Goal: Task Accomplishment & Management: Manage account settings

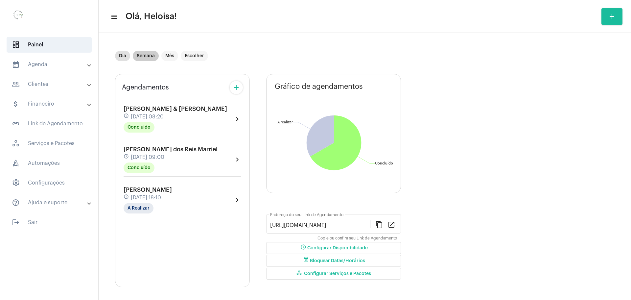
click at [144, 58] on mat-chip "Semana" at bounding box center [146, 56] width 26 height 11
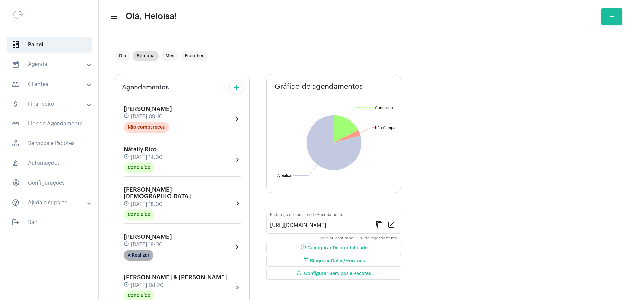
click at [141, 250] on mat-chip "A Realizar" at bounding box center [139, 255] width 30 height 11
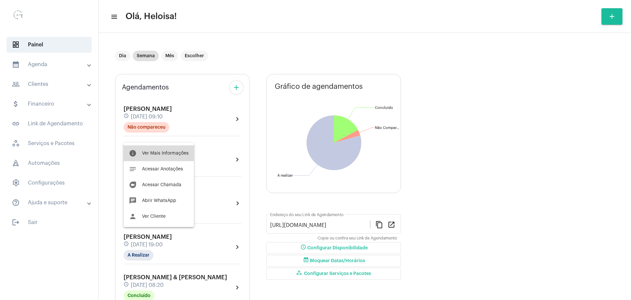
click at [167, 151] on span "Ver Mais Informações" at bounding box center [165, 153] width 47 height 5
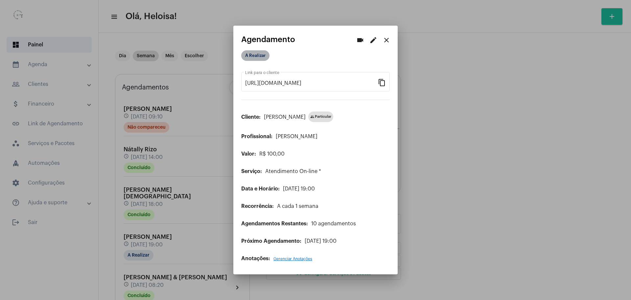
click at [256, 57] on mat-chip "A Realizar" at bounding box center [255, 55] width 28 height 11
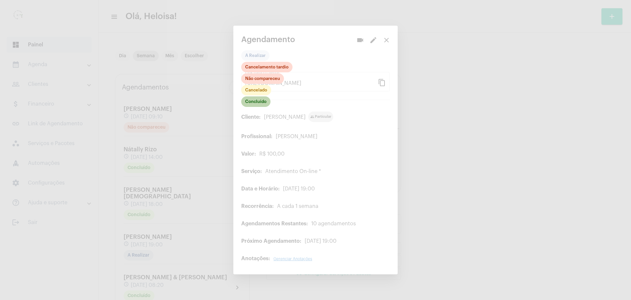
click at [257, 105] on mat-chip "Concluído" at bounding box center [255, 101] width 29 height 11
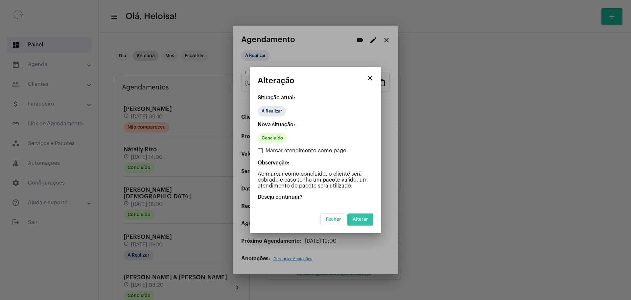
click at [358, 221] on span "Alterar" at bounding box center [360, 219] width 15 height 5
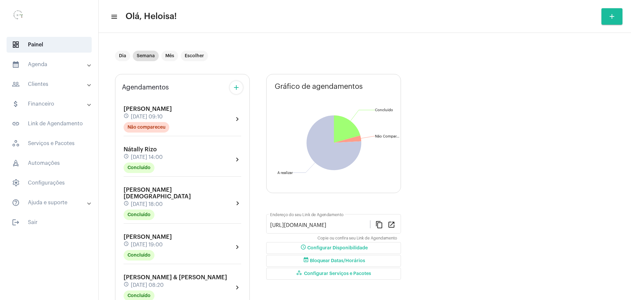
click at [268, 43] on div "Dia Semana Mês Escolher" at bounding box center [257, 55] width 284 height 33
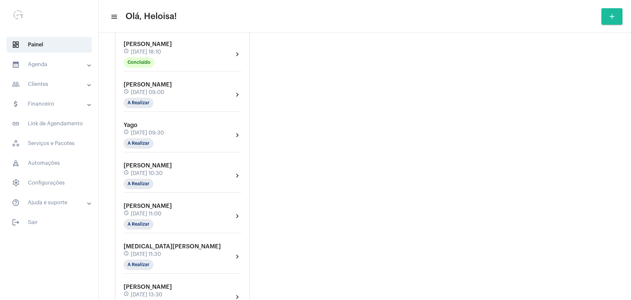
scroll to position [329, 0]
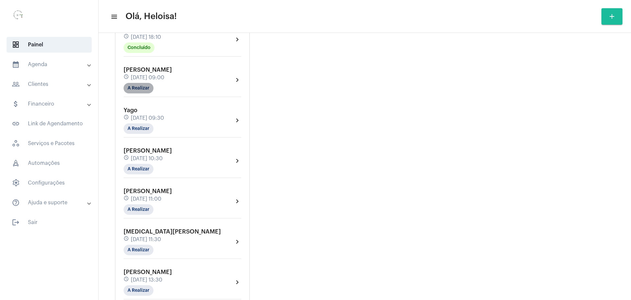
click at [140, 83] on mat-chip "A Realizar" at bounding box center [139, 88] width 30 height 11
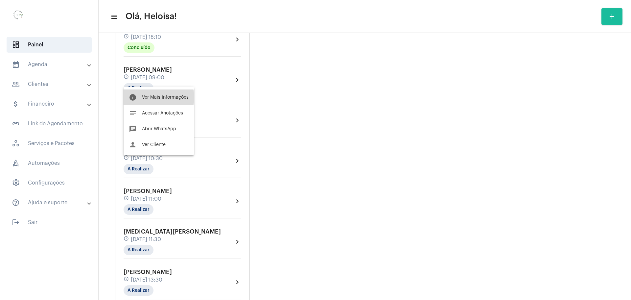
click at [158, 97] on span "Ver Mais Informações" at bounding box center [165, 97] width 47 height 5
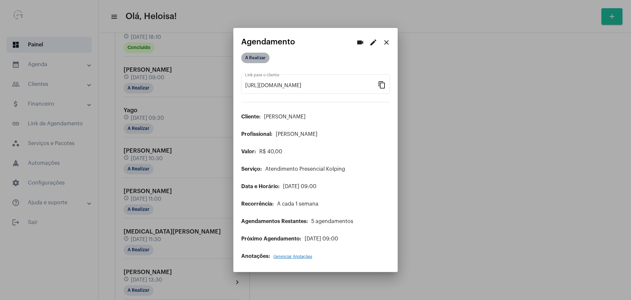
click at [253, 62] on mat-chip "A Realizar" at bounding box center [255, 58] width 28 height 11
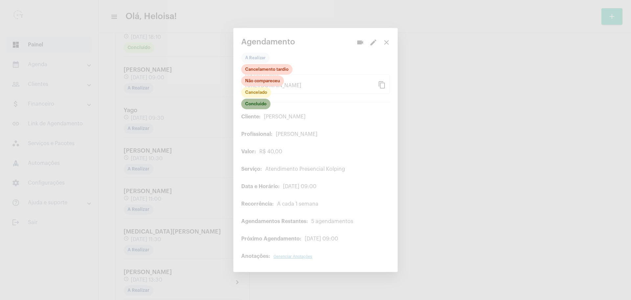
click at [260, 104] on mat-chip "Concluído" at bounding box center [255, 104] width 29 height 11
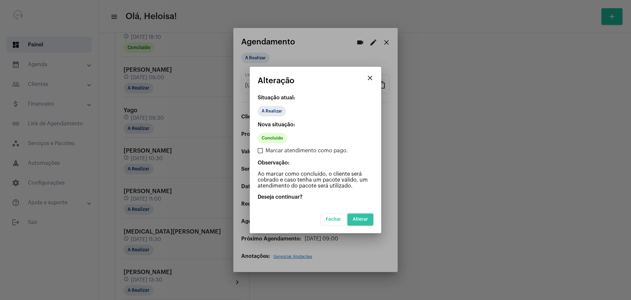
click at [366, 216] on button "Alterar" at bounding box center [360, 219] width 26 height 12
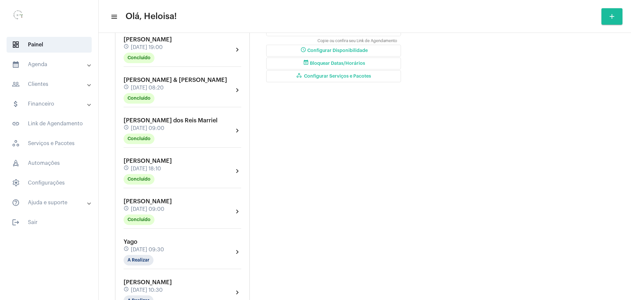
scroll to position [214, 0]
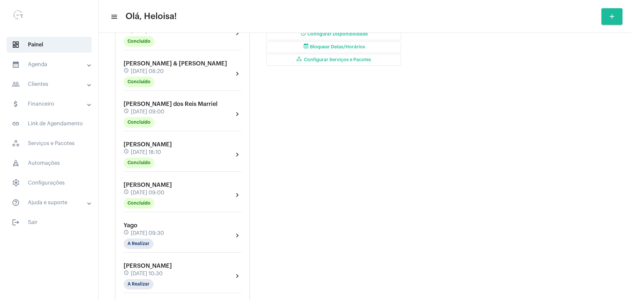
click at [168, 182] on span "[PERSON_NAME]" at bounding box center [148, 185] width 48 height 6
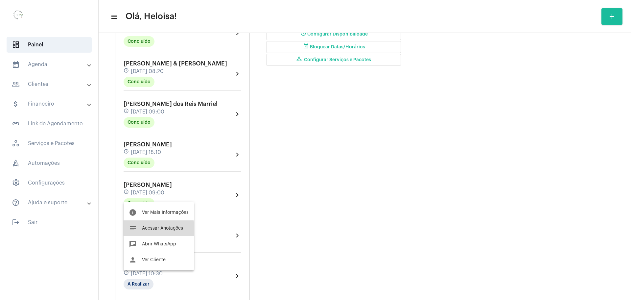
click at [158, 229] on span "Acessar Anotações" at bounding box center [162, 228] width 41 height 5
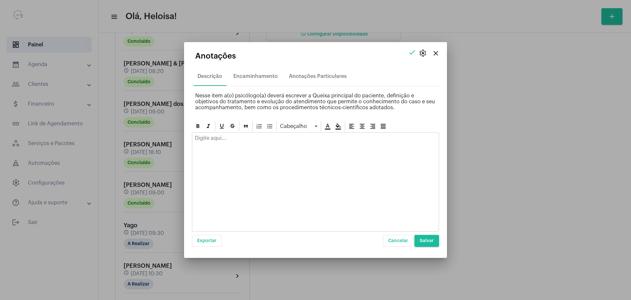
click at [267, 165] on div at bounding box center [315, 181] width 247 height 99
click at [226, 141] on div at bounding box center [315, 139] width 246 height 14
click at [217, 141] on p at bounding box center [315, 138] width 241 height 6
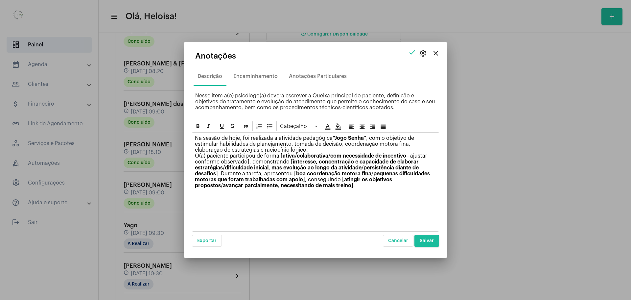
drag, startPoint x: 228, startPoint y: 155, endPoint x: 201, endPoint y: 155, distance: 26.6
click at [201, 155] on p "Na sessão de hoje, foi realizada a atividade pedagógica “Jogo Senha” , com o ob…" at bounding box center [315, 161] width 241 height 53
click at [292, 156] on strong "ativa" at bounding box center [298, 155] width 12 height 5
click at [336, 156] on strong "com necessidade de incentivo" at bounding box center [374, 155] width 76 height 5
click at [224, 164] on p "Na sessão de hoje, foi realizada a atividade pedagógica “Jogo Senha” , com o ob…" at bounding box center [315, 161] width 241 height 53
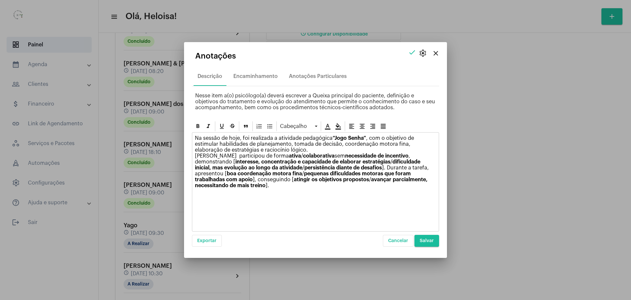
click at [235, 163] on strong "interesse, concentração e capacidade de elaborar estratégias" at bounding box center [312, 161] width 155 height 5
click at [354, 162] on strong "dificuldade inicial, mas evolução ao longo da atividade" at bounding box center [315, 164] width 241 height 11
click at [287, 168] on strong "persistência diante de desafios" at bounding box center [326, 167] width 78 height 5
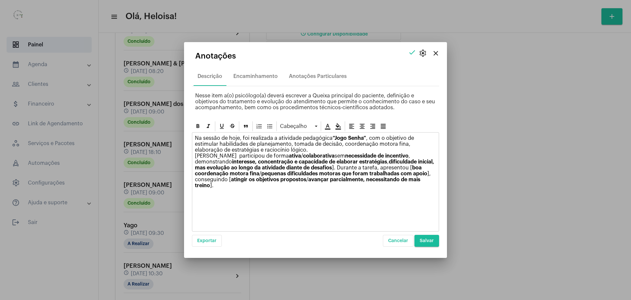
click at [300, 168] on p "Na sessão de hoje, foi realizada a atividade pedagógica “Jogo Senha” , com o ob…" at bounding box center [315, 161] width 241 height 53
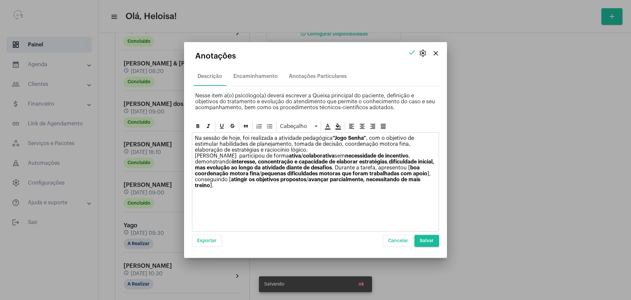
click at [372, 167] on p "Na sessão de hoje, foi realizada a atividade pedagógica “Jogo Senha” , com o ob…" at bounding box center [315, 161] width 241 height 53
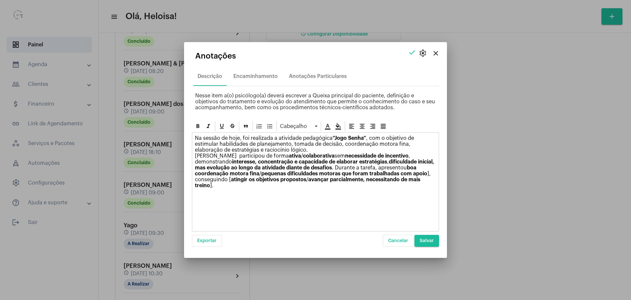
click at [374, 174] on p "Na sessão de hoje, foi realizada a atividade pedagógica “Jogo Senha” , com o ob…" at bounding box center [315, 161] width 241 height 53
click at [252, 179] on p "Na sessão de hoje, foi realizada a atividade pedagógica “Jogo Senha” , com o ob…" at bounding box center [315, 158] width 241 height 47
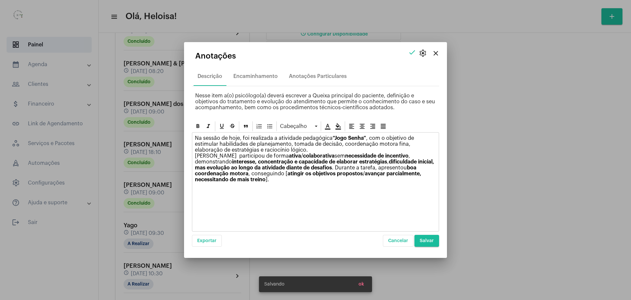
click at [287, 175] on strong "atingir os objetivos propostos" at bounding box center [324, 173] width 75 height 5
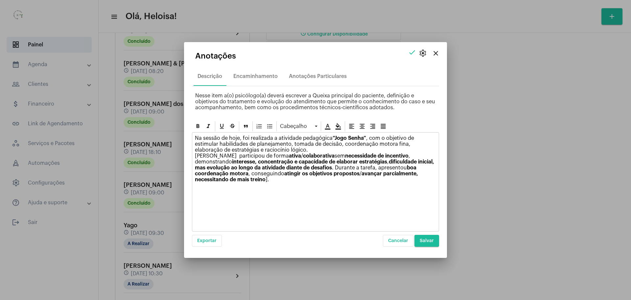
click at [233, 178] on p "Na sessão de hoje, foi realizada a atividade pedagógica “Jogo Senha” , com o ob…" at bounding box center [315, 158] width 241 height 47
click at [225, 179] on p "Na sessão de hoje, foi realizada a atividade pedagógica “Jogo Senha” , com o ob…" at bounding box center [315, 158] width 241 height 47
click at [197, 129] on icon at bounding box center [198, 126] width 7 height 7
click at [196, 126] on icon at bounding box center [197, 126] width 3 height 4
click at [206, 126] on icon at bounding box center [208, 126] width 7 height 7
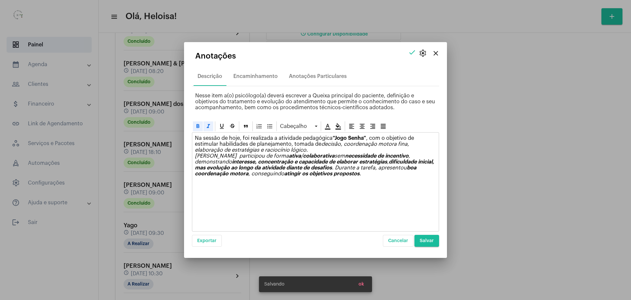
click at [206, 126] on icon at bounding box center [208, 126] width 7 height 7
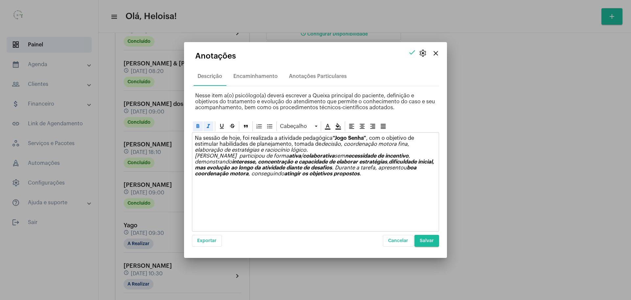
click at [206, 126] on icon at bounding box center [208, 126] width 7 height 7
click at [207, 126] on icon at bounding box center [208, 126] width 7 height 7
drag, startPoint x: 207, startPoint y: 126, endPoint x: 222, endPoint y: 131, distance: 16.0
click at [210, 127] on icon at bounding box center [208, 126] width 7 height 7
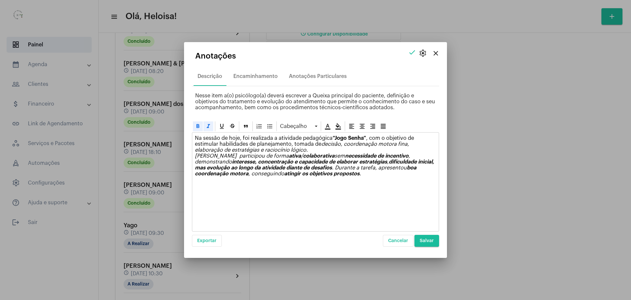
click at [210, 127] on icon at bounding box center [208, 126] width 7 height 7
drag, startPoint x: 206, startPoint y: 126, endPoint x: 199, endPoint y: 126, distance: 6.6
click at [205, 126] on icon at bounding box center [208, 126] width 7 height 7
click at [199, 126] on icon at bounding box center [197, 126] width 3 height 4
click at [349, 187] on div "Na sessão de hoje, foi realizada a atividade pedagógica “Jogo Senha” , com o ob…" at bounding box center [315, 181] width 247 height 99
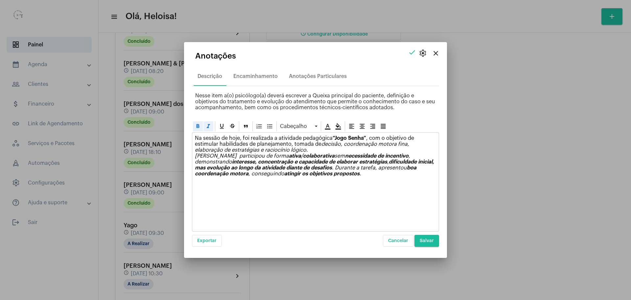
drag, startPoint x: 336, startPoint y: 177, endPoint x: 187, endPoint y: 138, distance: 154.7
click at [187, 138] on mat-dialog-container "close settings check Anotações Descrição Encaminhamento Anotações Particulares …" at bounding box center [315, 150] width 263 height 216
click at [196, 126] on icon at bounding box center [197, 126] width 3 height 4
drag, startPoint x: 213, startPoint y: 126, endPoint x: 207, endPoint y: 126, distance: 6.0
click at [210, 126] on div at bounding box center [208, 126] width 10 height 10
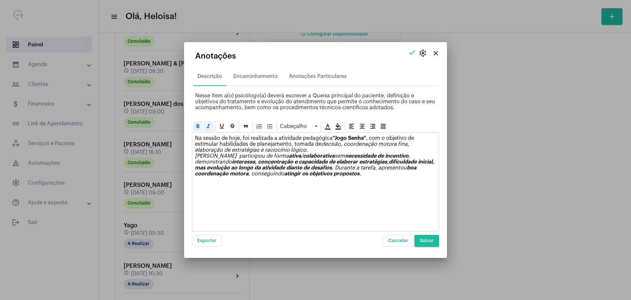
click at [206, 125] on icon at bounding box center [208, 126] width 7 height 7
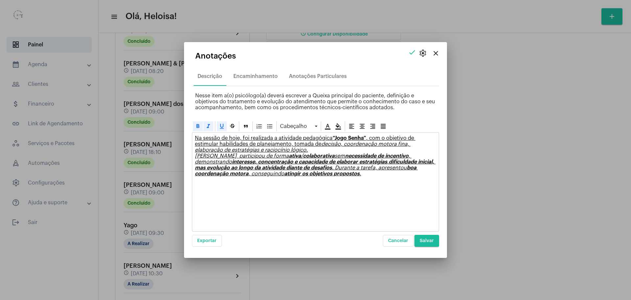
click at [220, 126] on icon at bounding box center [222, 126] width 4 height 5
click at [224, 126] on icon at bounding box center [221, 126] width 7 height 7
click at [219, 126] on icon at bounding box center [221, 126] width 7 height 7
drag, startPoint x: 214, startPoint y: 126, endPoint x: 206, endPoint y: 125, distance: 7.6
click at [214, 125] on div "Cabeçalho" at bounding box center [315, 126] width 247 height 12
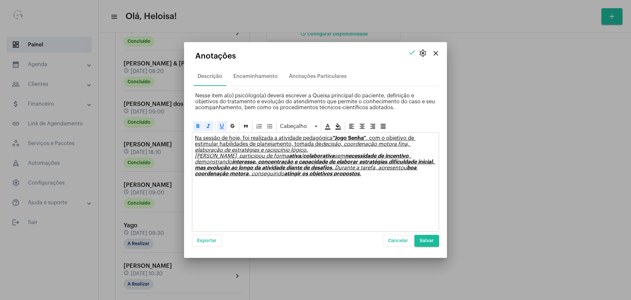
click at [208, 125] on icon at bounding box center [208, 126] width 3 height 4
click at [199, 125] on icon at bounding box center [197, 126] width 3 height 4
click at [209, 126] on icon at bounding box center [208, 126] width 3 height 4
drag, startPoint x: 224, startPoint y: 127, endPoint x: 209, endPoint y: 146, distance: 24.1
click at [209, 146] on u ", com o objetivo de estimular habilidades de planejamento, tomada de" at bounding box center [305, 140] width 220 height 11
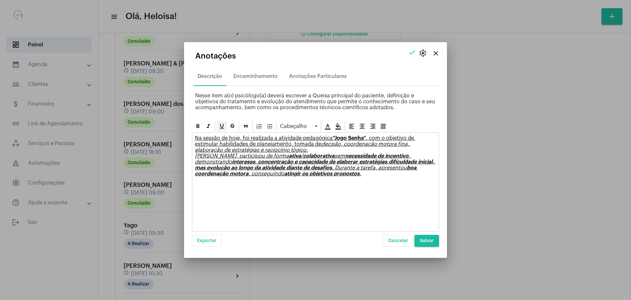
click at [222, 126] on icon at bounding box center [221, 126] width 7 height 7
drag, startPoint x: 307, startPoint y: 168, endPoint x: 188, endPoint y: 130, distance: 124.9
click at [188, 130] on mat-dialog-container "close settings check Anotações Descrição Encaminhamento Anotações Particulares …" at bounding box center [315, 150] width 263 height 216
click at [197, 126] on icon at bounding box center [197, 126] width 3 height 4
drag, startPoint x: 197, startPoint y: 126, endPoint x: 202, endPoint y: 124, distance: 5.5
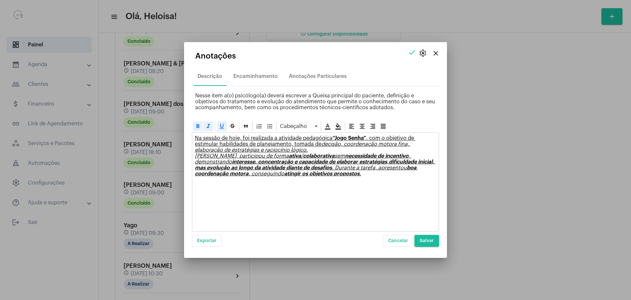
click at [198, 125] on icon at bounding box center [198, 126] width 7 height 7
click at [209, 125] on icon at bounding box center [208, 126] width 3 height 4
click at [221, 126] on icon at bounding box center [221, 126] width 7 height 7
click at [222, 126] on icon at bounding box center [221, 126] width 7 height 7
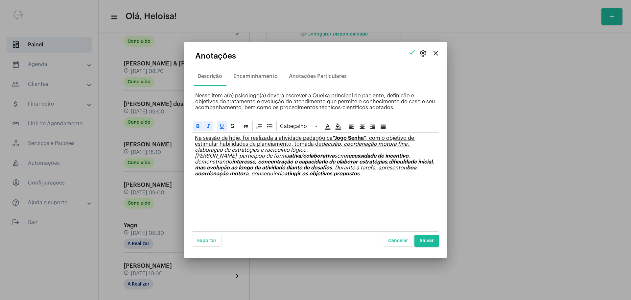
click at [222, 126] on icon at bounding box center [221, 126] width 7 height 7
drag, startPoint x: 222, startPoint y: 126, endPoint x: 215, endPoint y: 125, distance: 6.6
click at [221, 125] on icon at bounding box center [221, 126] width 7 height 7
drag, startPoint x: 210, startPoint y: 126, endPoint x: 200, endPoint y: 126, distance: 9.9
click at [203, 126] on div "Cabeçalho" at bounding box center [315, 126] width 247 height 12
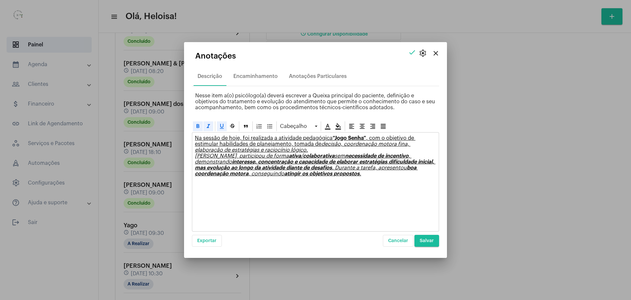
click at [198, 126] on icon at bounding box center [198, 126] width 7 height 7
copy p "Na sessão de hoje, foi realizada a atividade pedagógica “Jogo Senha” , com o ob…"
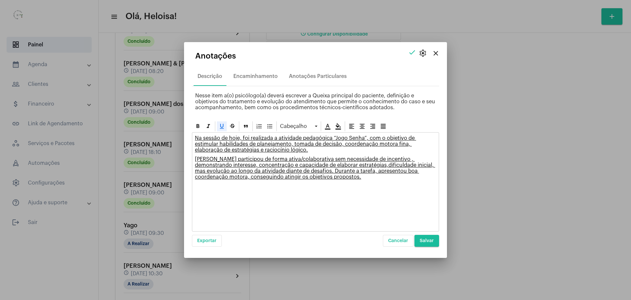
drag, startPoint x: 328, startPoint y: 182, endPoint x: 126, endPoint y: 127, distance: 209.0
click at [126, 127] on div "close settings check Anotações Descrição Encaminhamento Anotações Particulares …" at bounding box center [315, 150] width 631 height 300
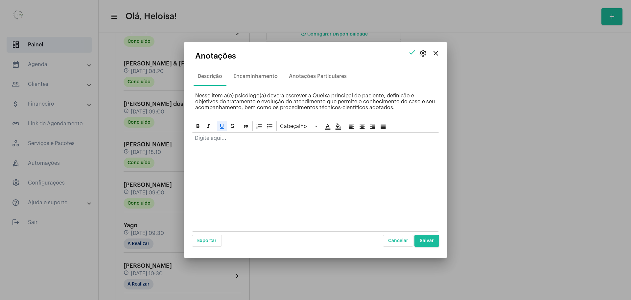
click at [275, 183] on div at bounding box center [315, 181] width 247 height 99
click at [221, 123] on icon at bounding box center [221, 126] width 7 height 7
click at [221, 129] on icon at bounding box center [221, 126] width 7 height 7
click at [220, 128] on icon at bounding box center [222, 126] width 4 height 5
click at [230, 146] on div at bounding box center [315, 139] width 246 height 14
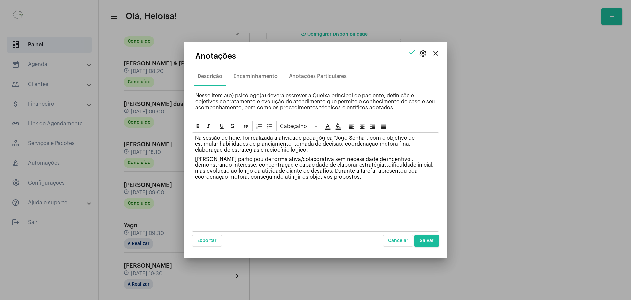
drag, startPoint x: 365, startPoint y: 137, endPoint x: 333, endPoint y: 137, distance: 32.2
click at [333, 137] on p "Na sessão de hoje, foi realizada a atividade pedagógica “Jogo Senha”, com o obj…" at bounding box center [315, 144] width 241 height 18
click at [195, 126] on icon at bounding box center [198, 126] width 7 height 7
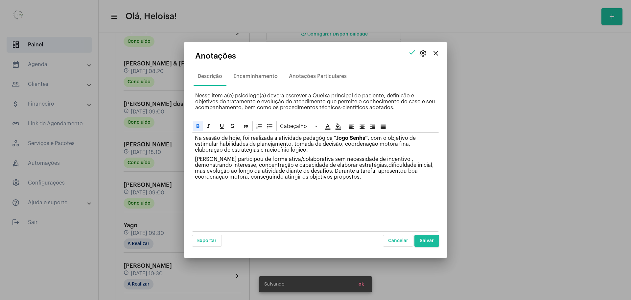
click at [329, 202] on div "Na sessão de hoje, foi realizada a atividade pedagógica “ Jogo Senha” , com o o…" at bounding box center [315, 181] width 247 height 99
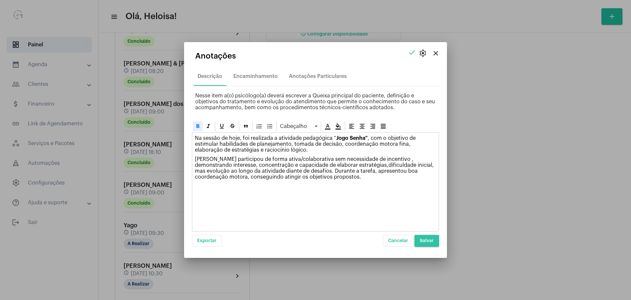
click at [425, 240] on span "Salvar" at bounding box center [427, 240] width 14 height 5
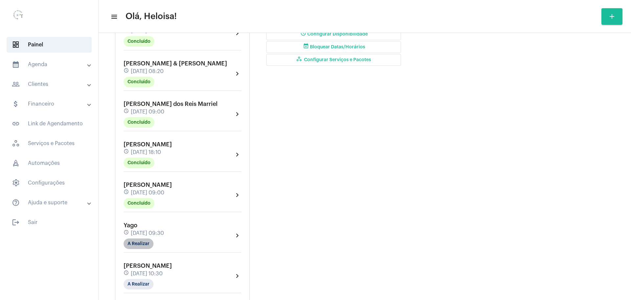
click at [136, 238] on mat-chip "A Realizar" at bounding box center [139, 243] width 30 height 11
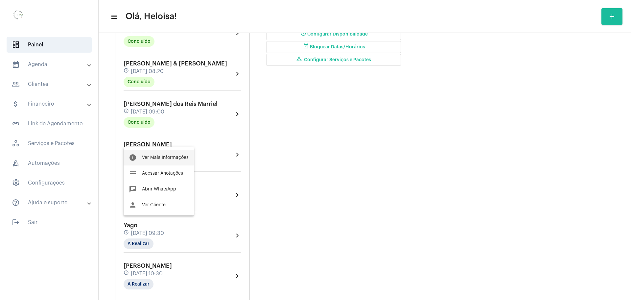
click at [159, 156] on span "Ver Mais Informações" at bounding box center [165, 157] width 47 height 5
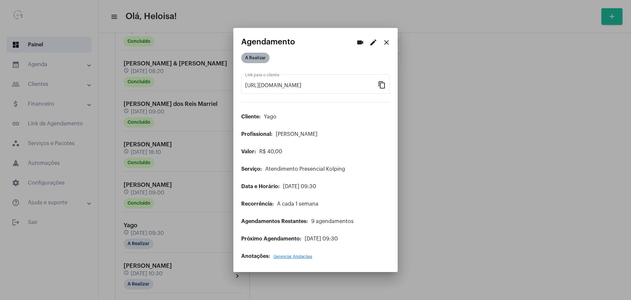
click at [260, 63] on mat-chip "A Realizar" at bounding box center [255, 58] width 28 height 11
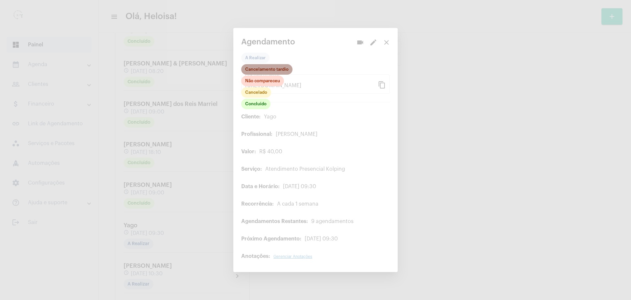
click at [261, 71] on mat-chip "Cancelamento tardio" at bounding box center [266, 69] width 51 height 11
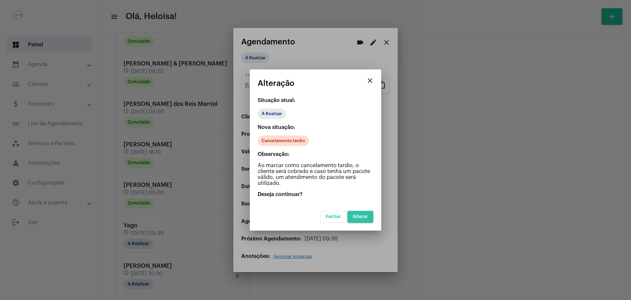
click at [363, 216] on span "Alterar" at bounding box center [360, 216] width 15 height 5
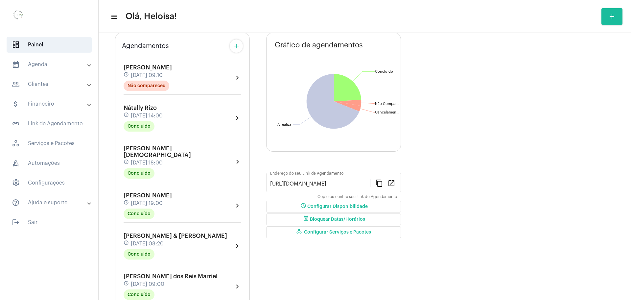
scroll to position [41, 0]
click at [40, 86] on mat-panel-title "people_outline Clientes" at bounding box center [50, 84] width 76 height 8
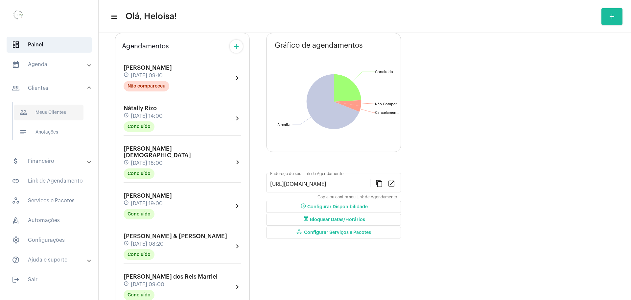
click at [47, 113] on span "people_outline Meus Clientes" at bounding box center [48, 112] width 69 height 16
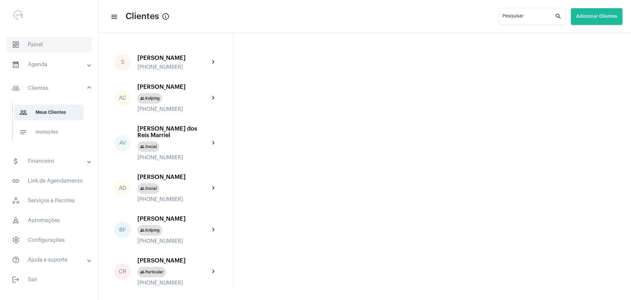
click at [39, 44] on span "dashboard Painel" at bounding box center [49, 45] width 85 height 16
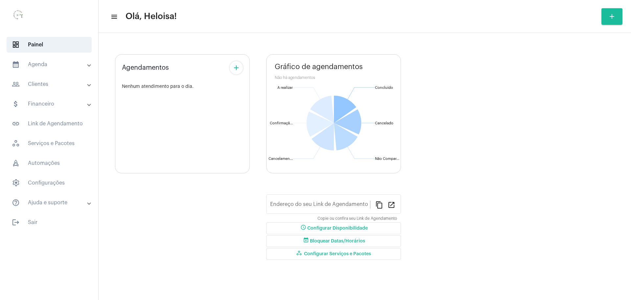
type input "[URL][DOMAIN_NAME]"
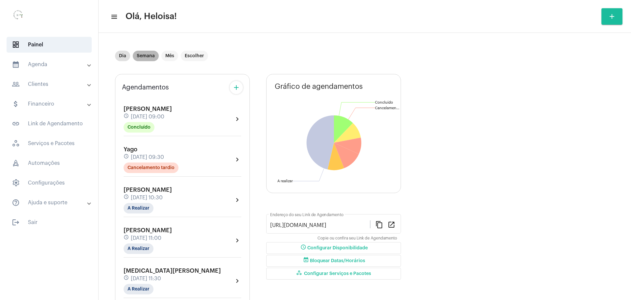
click at [147, 59] on mat-chip "Semana" at bounding box center [146, 56] width 26 height 11
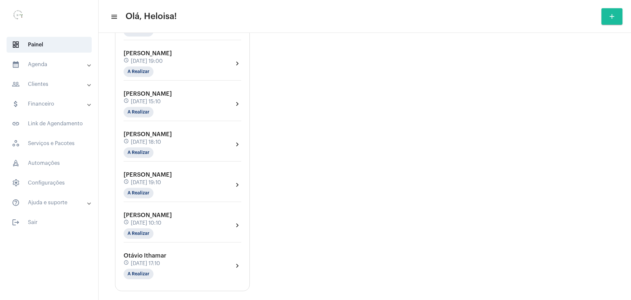
scroll to position [993, 0]
click at [214, 171] on div "[PERSON_NAME] schedule [DATE] 19:10 A Realizar chevron_right" at bounding box center [183, 183] width 118 height 27
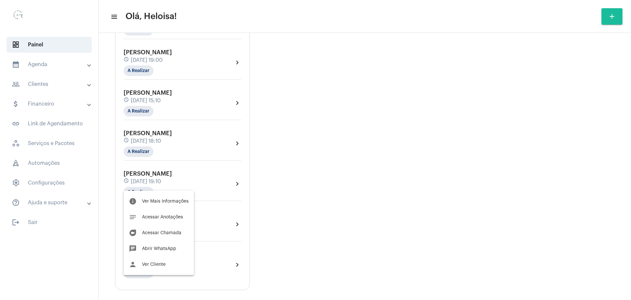
click at [296, 174] on div at bounding box center [315, 150] width 631 height 300
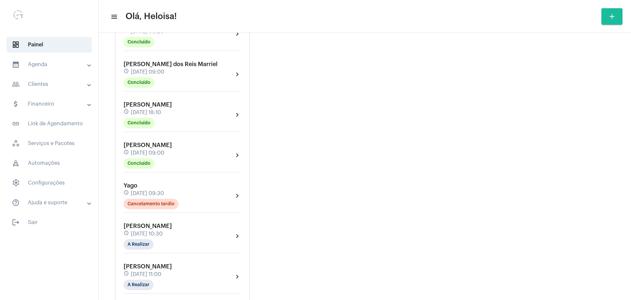
scroll to position [0, 0]
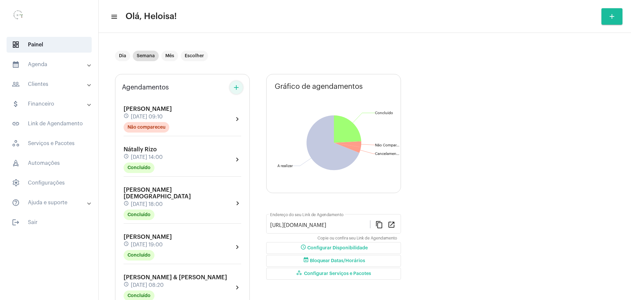
click at [234, 87] on mat-icon "add" at bounding box center [236, 87] width 8 height 8
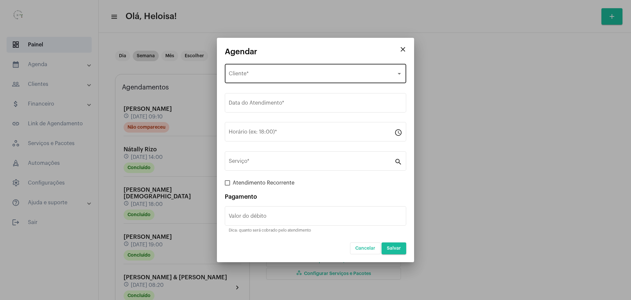
click at [268, 78] on div "Selecione o Cliente Cliente *" at bounding box center [315, 72] width 173 height 21
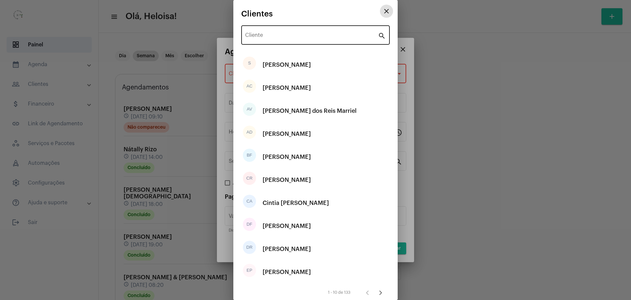
click at [279, 38] on input "Cliente" at bounding box center [311, 37] width 133 height 6
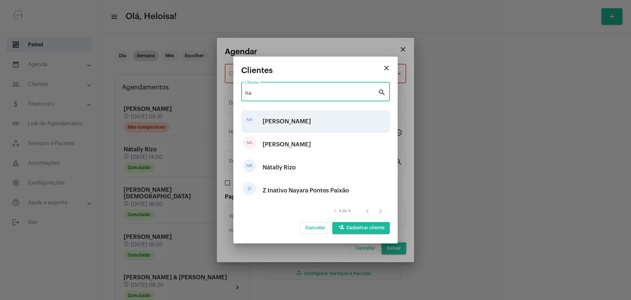
type input "na"
click at [289, 123] on div "[PERSON_NAME]" at bounding box center [287, 121] width 48 height 20
type input "R$ 50"
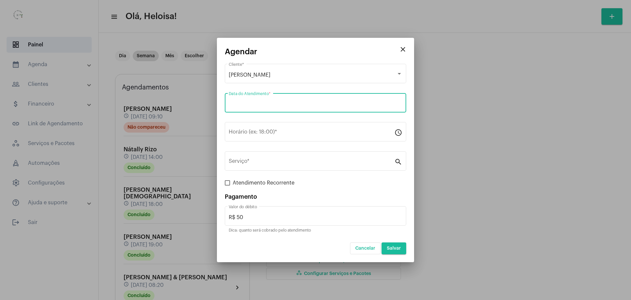
click at [277, 107] on input "Data do Atendimento *" at bounding box center [315, 104] width 173 height 6
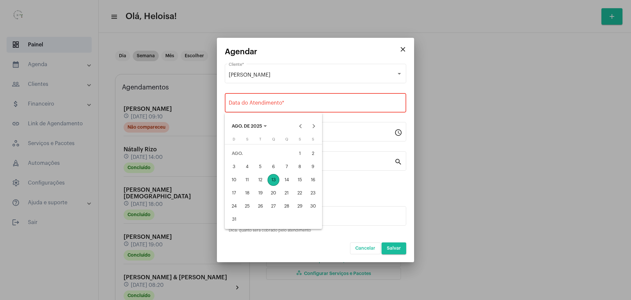
click at [287, 180] on div "14" at bounding box center [287, 180] width 12 height 12
type input "[DATE]"
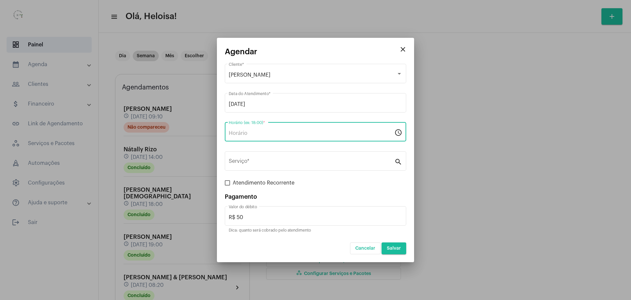
click at [249, 133] on input "Horário (ex: 18:00) *" at bounding box center [312, 133] width 166 height 6
type input "14:10"
click at [255, 163] on input "Serviço *" at bounding box center [312, 162] width 166 height 6
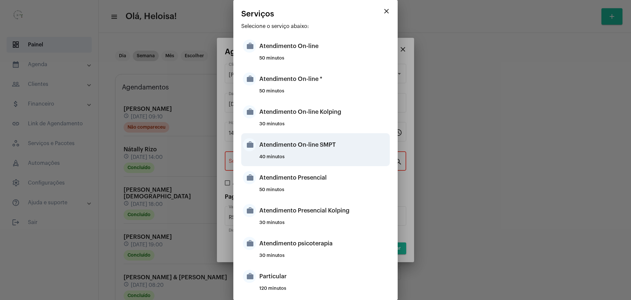
click at [282, 148] on div "Atendimento On-line SMPT" at bounding box center [323, 145] width 129 height 20
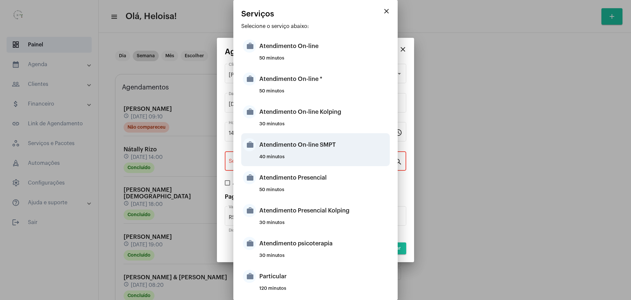
type input "Atendimento On-line SMPT"
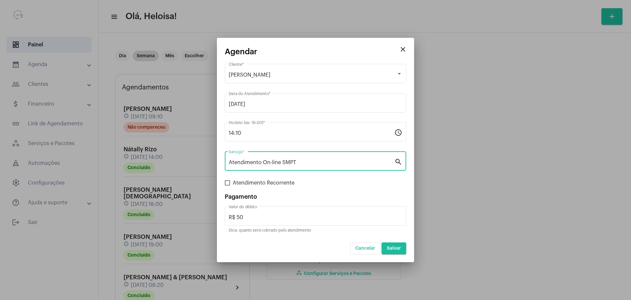
click at [230, 181] on span at bounding box center [227, 182] width 5 height 5
click at [227, 185] on input "Atendimento Recorrente" at bounding box center [227, 185] width 0 height 0
checkbox input "true"
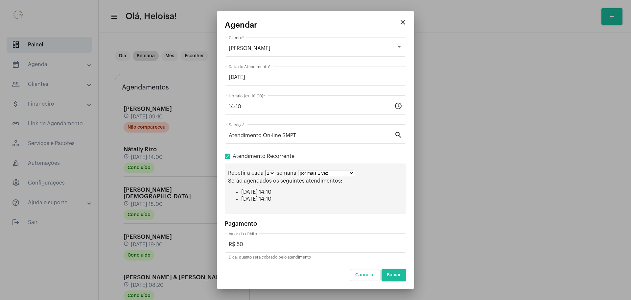
click at [272, 174] on select "1 2 3 4 5 6 7 8" at bounding box center [270, 173] width 10 height 6
select select "1: 2"
click at [265, 170] on select "1 2 3 4 5 6 7 8" at bounding box center [270, 173] width 10 height 6
click at [348, 172] on select "por mais 1 vez por mais 2 vezes por mais 3 vezes por mais 4 vezes por mais 5 ve…" at bounding box center [329, 173] width 56 height 6
select select "10: 0"
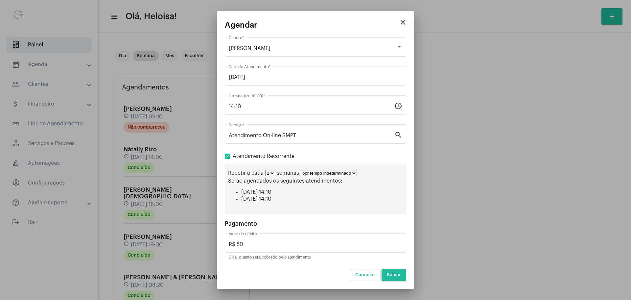
click at [301, 170] on select "por mais 1 vez por mais 2 vezes por mais 3 vezes por mais 4 vezes por mais 5 ve…" at bounding box center [329, 173] width 56 height 6
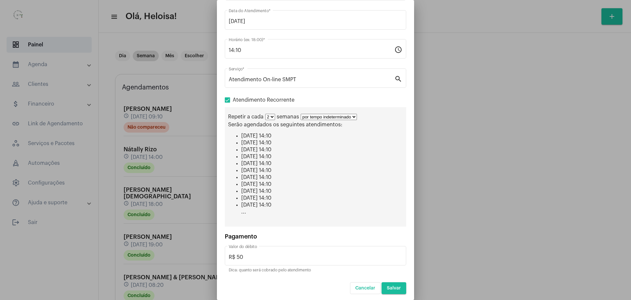
scroll to position [47, 0]
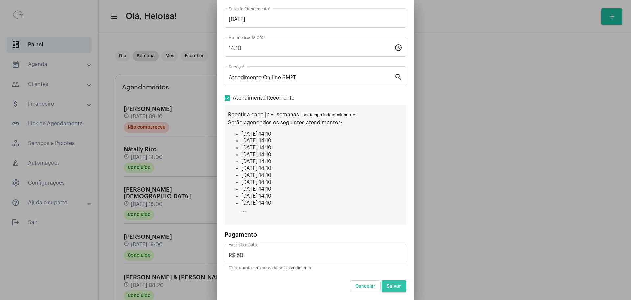
click at [389, 288] on span "Salvar" at bounding box center [394, 286] width 14 height 5
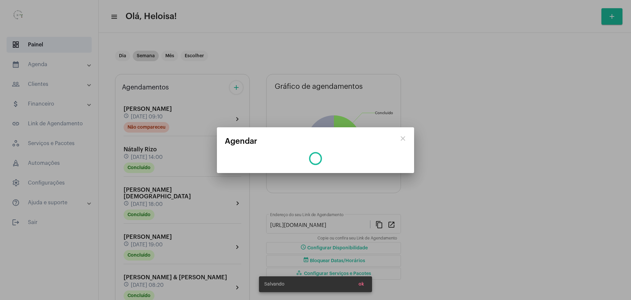
scroll to position [0, 0]
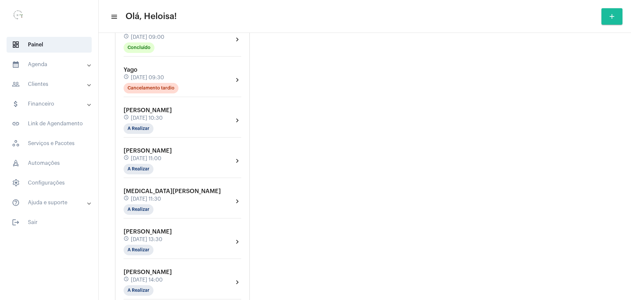
scroll to position [370, 0]
click at [42, 86] on mat-panel-title "people_outline Clientes" at bounding box center [50, 84] width 76 height 8
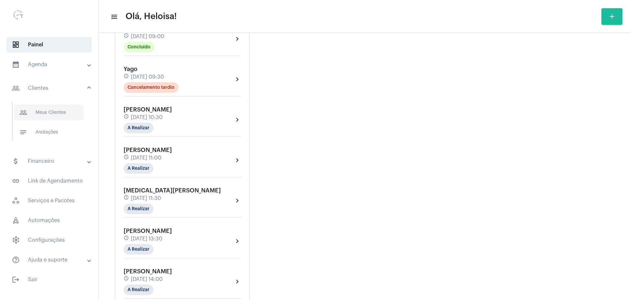
click at [51, 116] on span "people_outline Meus Clientes" at bounding box center [48, 112] width 69 height 16
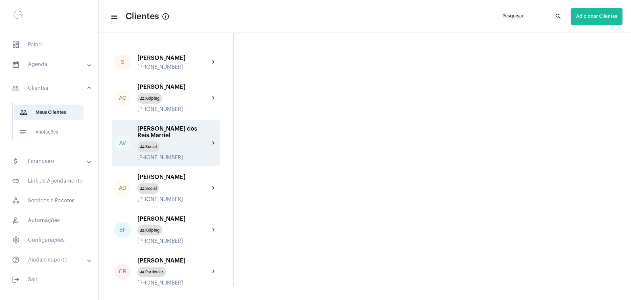
click at [175, 138] on div "[PERSON_NAME] dos Reis Marriel" at bounding box center [173, 131] width 72 height 13
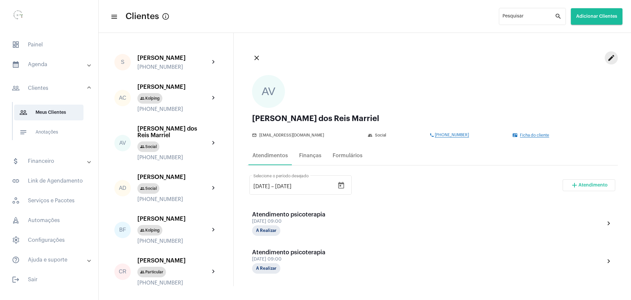
click at [607, 57] on mat-icon "edit" at bounding box center [611, 58] width 8 height 8
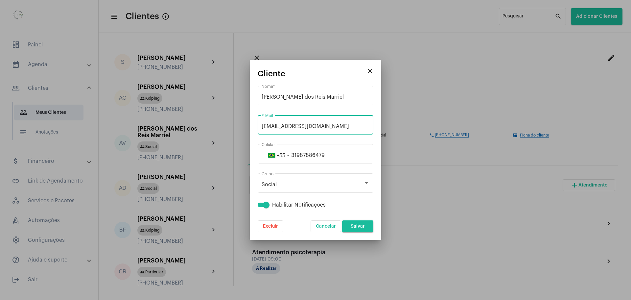
drag, startPoint x: 347, startPoint y: 126, endPoint x: 260, endPoint y: 114, distance: 88.2
click at [260, 114] on div "[EMAIL_ADDRESS][DOMAIN_NAME] E-Mail" at bounding box center [316, 124] width 116 height 21
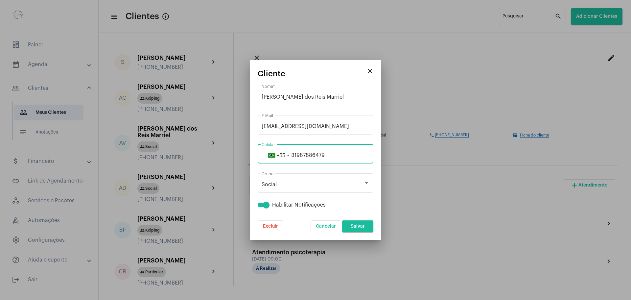
drag, startPoint x: 333, startPoint y: 154, endPoint x: 289, endPoint y: 154, distance: 43.7
click at [289, 154] on div "[PHONE_NUMBER]" at bounding box center [316, 155] width 108 height 6
click at [447, 68] on div at bounding box center [315, 150] width 631 height 300
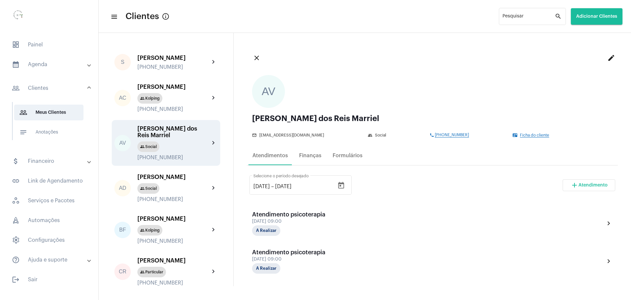
click at [525, 133] on div "contact_mail Ficha do cliente" at bounding box center [561, 135] width 97 height 5
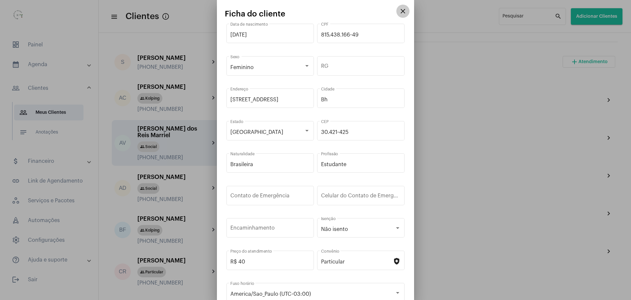
click at [399, 11] on mat-icon "close" at bounding box center [403, 11] width 8 height 8
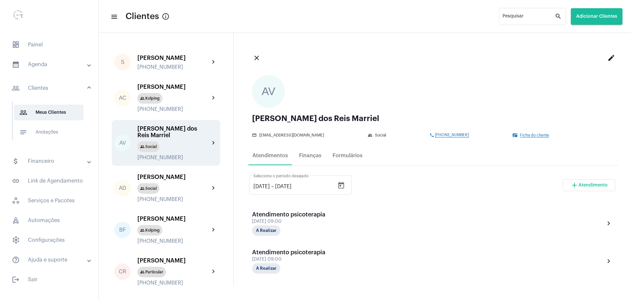
drag, startPoint x: 525, startPoint y: 137, endPoint x: 441, endPoint y: 167, distance: 89.0
click at [451, 169] on div "close edit AV [PERSON_NAME] dos Reis Marriel mail_outline [EMAIL_ADDRESS][DOMAI…" at bounding box center [432, 246] width 371 height 401
click at [347, 154] on div "Formulários" at bounding box center [347, 155] width 30 height 6
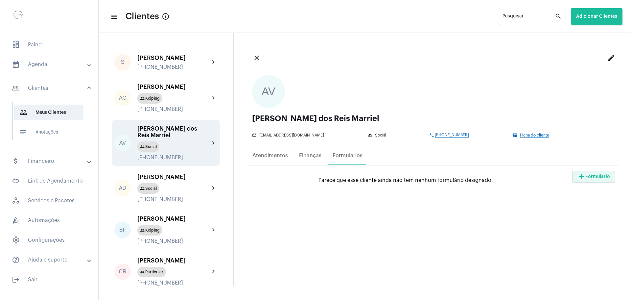
click at [590, 180] on button "add Formulario" at bounding box center [593, 177] width 43 height 12
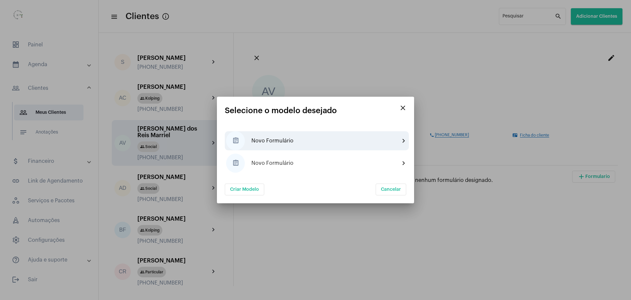
click at [264, 140] on link "Novo Formulário" at bounding box center [325, 141] width 148 height 6
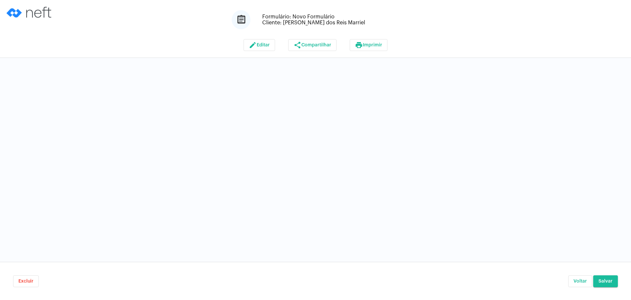
drag, startPoint x: 266, startPoint y: 87, endPoint x: 181, endPoint y: 79, distance: 84.8
click at [257, 87] on div at bounding box center [315, 160] width 631 height 204
drag, startPoint x: 271, startPoint y: 52, endPoint x: 268, endPoint y: 49, distance: 4.5
click at [271, 52] on div "edit Editar share Compartilhar print Imprimir" at bounding box center [315, 45] width 631 height 25
click at [263, 45] on span "Editar" at bounding box center [263, 45] width 13 height 5
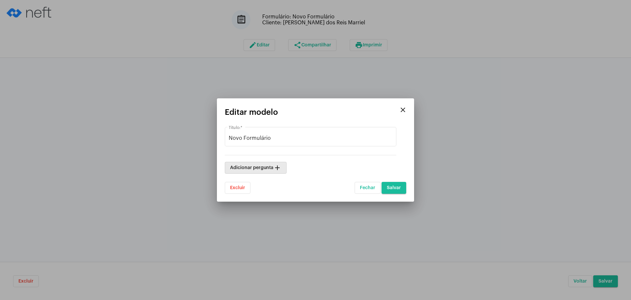
click at [277, 166] on mat-icon "add_outline" at bounding box center [277, 168] width 8 height 8
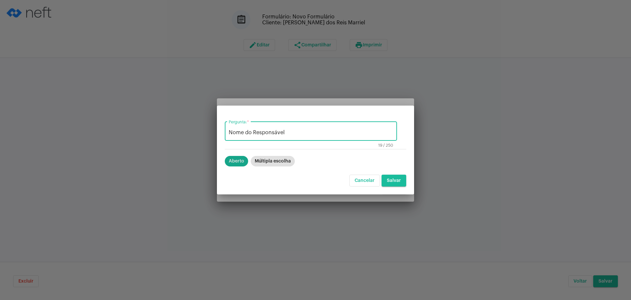
type input "Nome do Responsável"
click at [231, 161] on mat-chip "Aberto" at bounding box center [236, 161] width 23 height 11
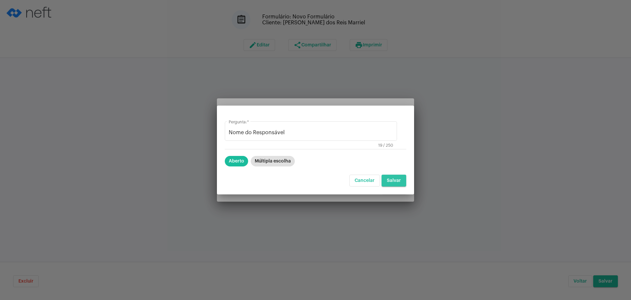
click at [400, 178] on span "Salvar" at bounding box center [394, 180] width 14 height 5
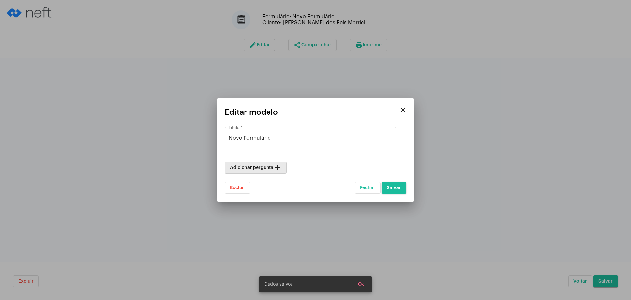
click at [250, 168] on span "Adicionar pergunta add_outline" at bounding box center [255, 167] width 51 height 5
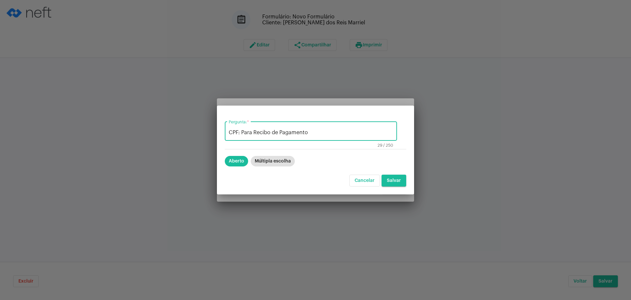
type input "CPF: Para Recibo de Pagamento"
click at [391, 180] on span "Salvar" at bounding box center [394, 180] width 14 height 5
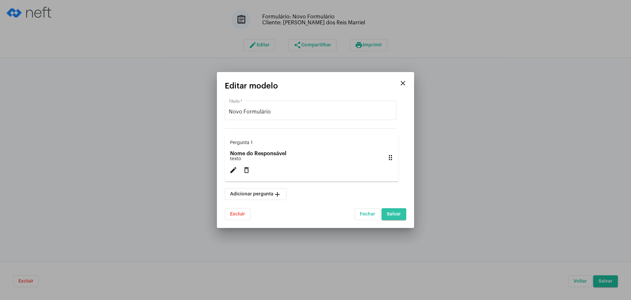
click at [395, 213] on span "Salvar" at bounding box center [394, 214] width 14 height 5
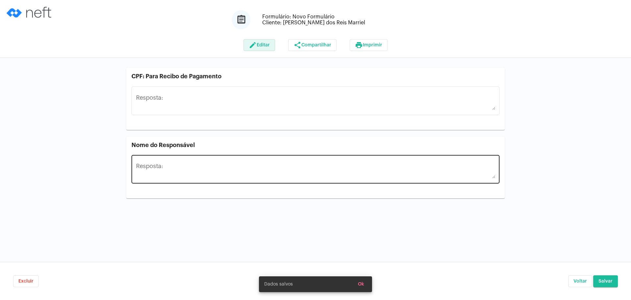
click at [188, 170] on textarea "Resposta:" at bounding box center [315, 171] width 359 height 15
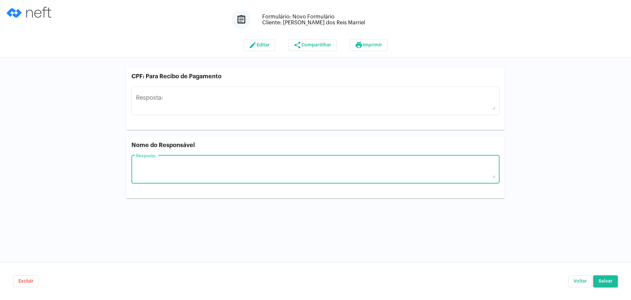
click at [21, 143] on div "CPF: Para Recibo de Pagamento Resposta: Nome do Responsável Resposta:" at bounding box center [315, 133] width 631 height 130
click at [178, 166] on textarea "Resposta:" at bounding box center [315, 171] width 359 height 15
type textarea "[DEMOGRAPHIC_DATA]"
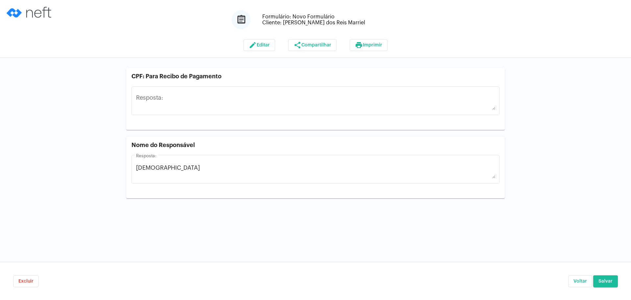
click at [66, 159] on div "CPF: Para Recibo de Pagamento Resposta: Nome do Responsável Juscilene Resposta:" at bounding box center [315, 133] width 631 height 130
click at [580, 279] on span "Voltar" at bounding box center [579, 281] width 13 height 5
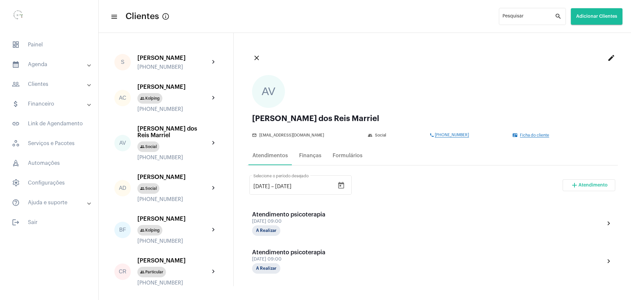
click at [447, 136] on span "[PHONE_NUMBER]" at bounding box center [452, 135] width 34 height 5
click at [42, 41] on span "dashboard Painel" at bounding box center [49, 45] width 85 height 16
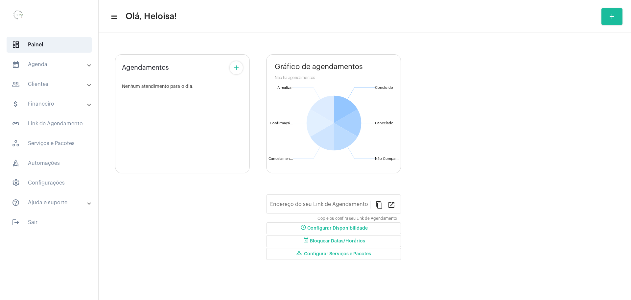
type input "[URL][DOMAIN_NAME]"
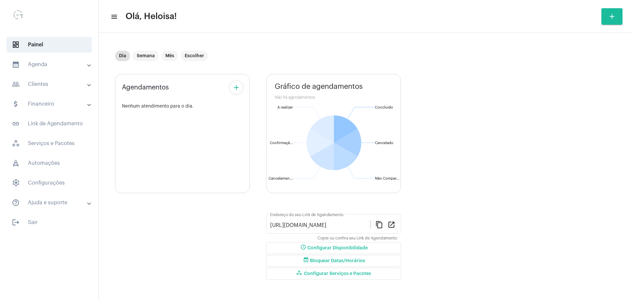
click at [48, 59] on mat-expansion-panel-header "calendar_month_outlined Agenda" at bounding box center [51, 65] width 94 height 16
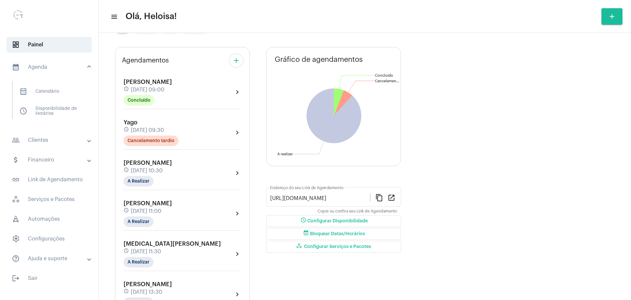
scroll to position [82, 0]
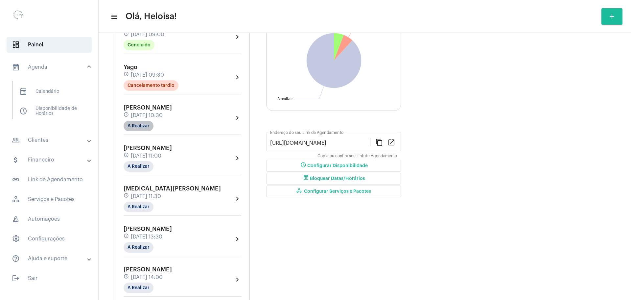
click at [139, 126] on mat-chip "A Realizar" at bounding box center [139, 126] width 30 height 11
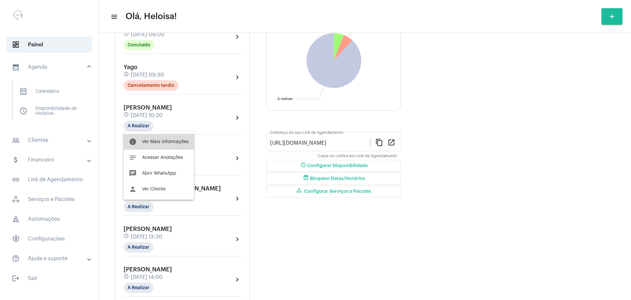
click at [166, 142] on span "Ver Mais Informações" at bounding box center [165, 141] width 47 height 5
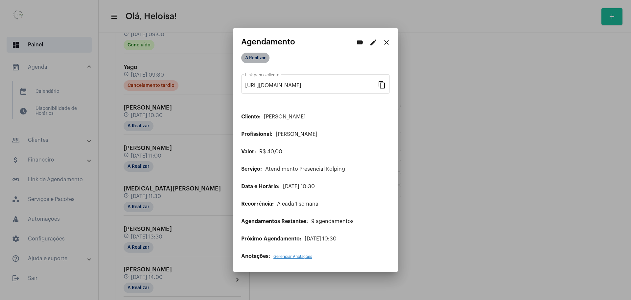
click at [258, 58] on mat-chip "A Realizar" at bounding box center [255, 58] width 28 height 11
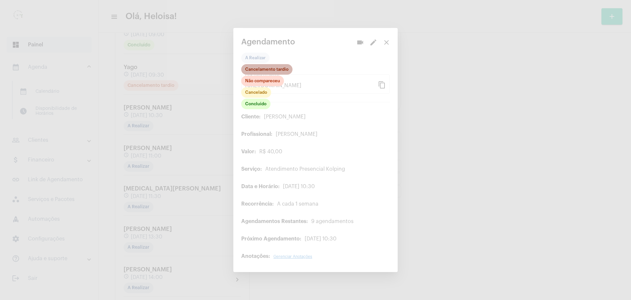
click at [257, 72] on mat-chip "Cancelamento tardio" at bounding box center [266, 69] width 51 height 11
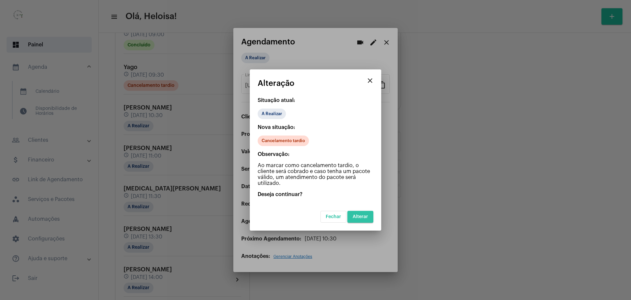
click at [361, 217] on span "Alterar" at bounding box center [360, 216] width 15 height 5
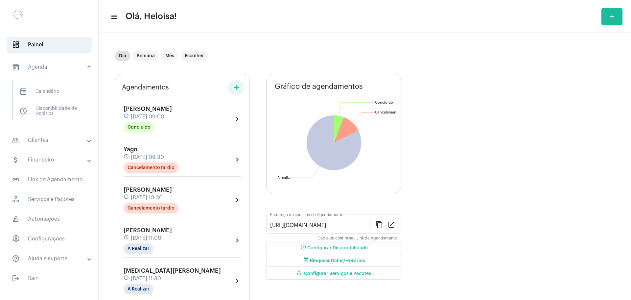
click at [236, 87] on mat-icon "add" at bounding box center [236, 87] width 8 height 8
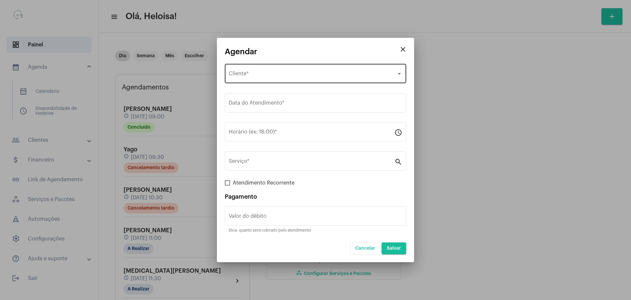
click at [251, 73] on span "Selecione o Cliente" at bounding box center [313, 75] width 168 height 6
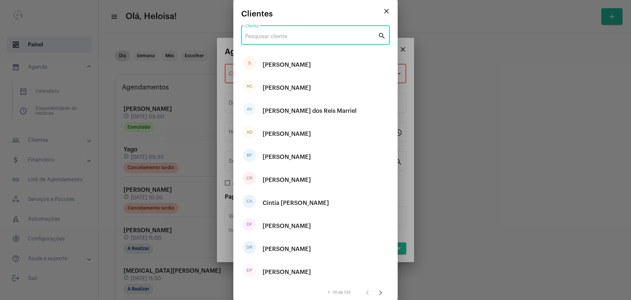
click at [269, 38] on input "Cliente" at bounding box center [311, 37] width 133 height 6
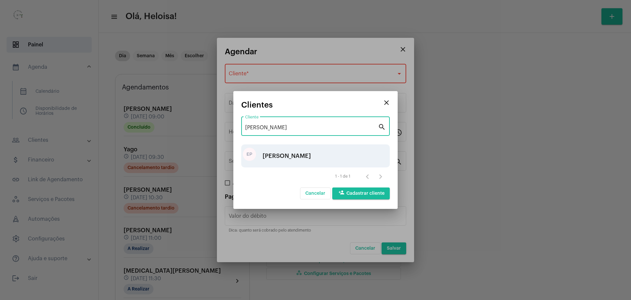
type input "[PERSON_NAME]"
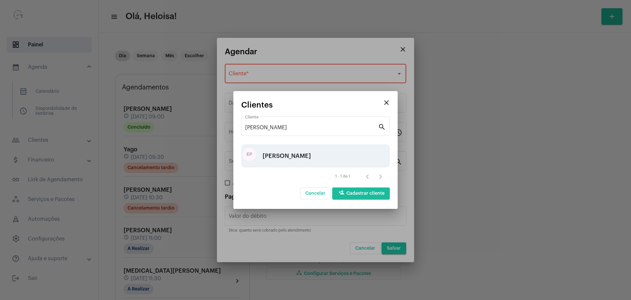
click at [289, 157] on div "[PERSON_NAME]" at bounding box center [287, 156] width 48 height 20
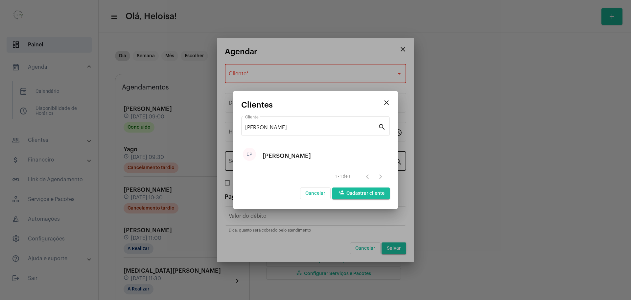
type input "R$ 40"
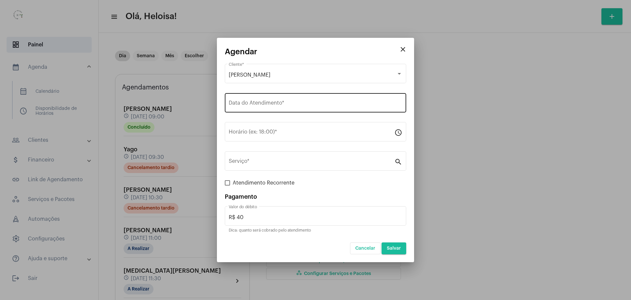
click at [264, 101] on div "Data do Atendimento *" at bounding box center [315, 102] width 173 height 21
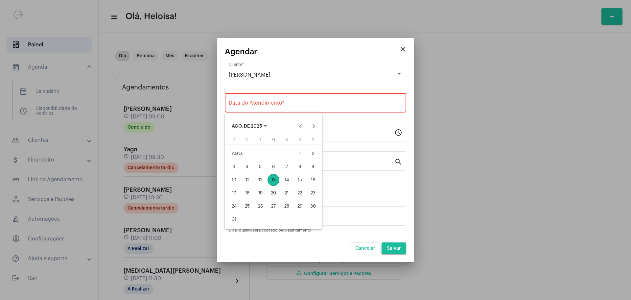
click at [274, 178] on div "13" at bounding box center [273, 180] width 12 height 12
type input "[DATE]"
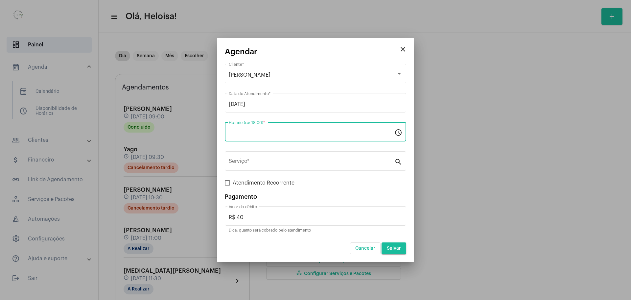
click at [248, 130] on input "Horário (ex: 18:00) *" at bounding box center [312, 133] width 166 height 6
type input "13:00"
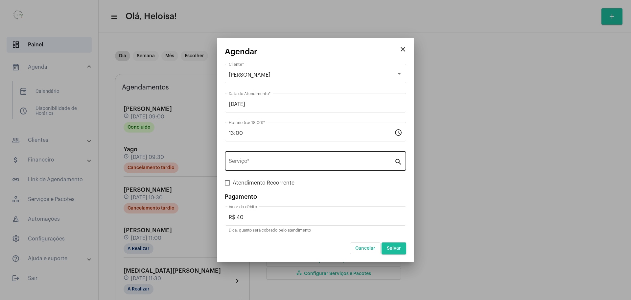
click at [259, 158] on div "Serviço *" at bounding box center [312, 160] width 166 height 21
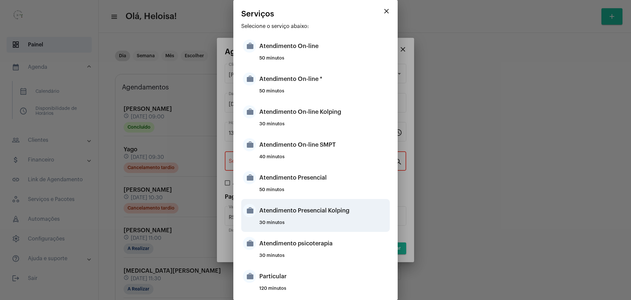
click at [317, 218] on div "Atendimento Presencial Kolping" at bounding box center [323, 210] width 129 height 20
type input "Atendimento Presencial Kolping"
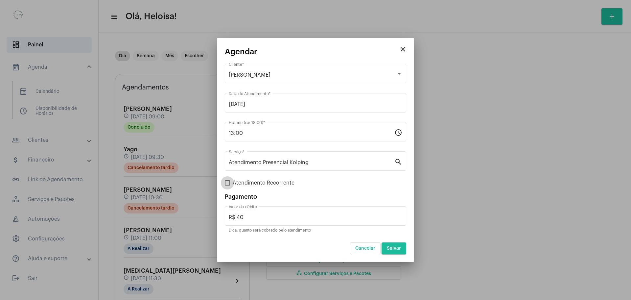
click at [226, 182] on span at bounding box center [227, 182] width 5 height 5
click at [227, 185] on input "Atendimento Recorrente" at bounding box center [227, 185] width 0 height 0
checkbox input "true"
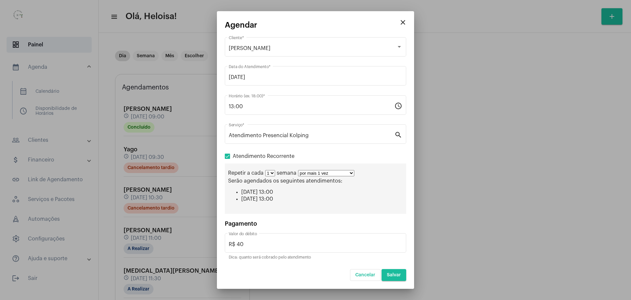
click at [344, 174] on select "por mais 1 vez por mais 2 vezes por mais 3 vezes por mais 4 vezes por mais 5 ve…" at bounding box center [326, 173] width 56 height 6
click at [344, 286] on mat-dialog-container "close Agendar [PERSON_NAME] de Araujo Cliente * [DATE] Data do Atendimento * 13…" at bounding box center [315, 150] width 197 height 278
click at [338, 172] on select "por mais 1 vez por mais 2 vezes por mais 3 vezes por mais 4 vezes por mais 5 ve…" at bounding box center [326, 173] width 56 height 6
select select "10: 0"
click at [298, 170] on select "por mais 1 vez por mais 2 vezes por mais 3 vezes por mais 4 vezes por mais 5 ve…" at bounding box center [326, 173] width 56 height 6
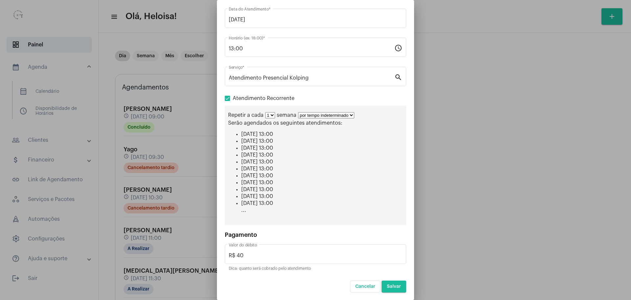
scroll to position [47, 0]
click at [396, 284] on button "Salvar" at bounding box center [393, 286] width 25 height 12
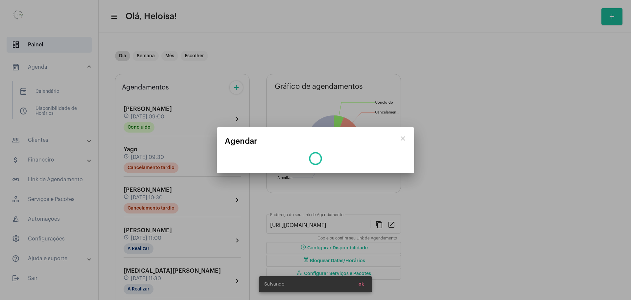
scroll to position [0, 0]
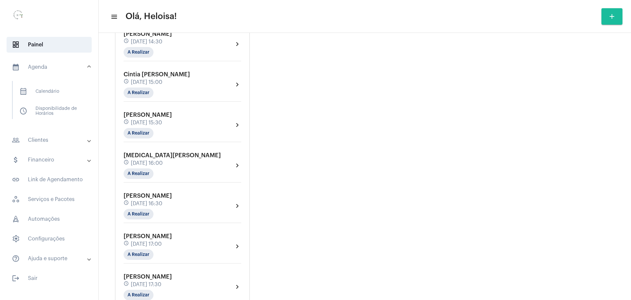
scroll to position [384, 0]
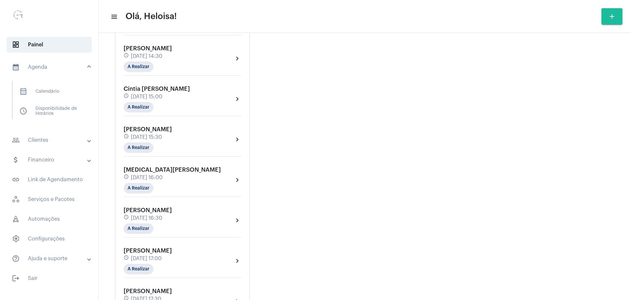
click at [44, 135] on mat-expansion-panel-header "people_outline Clientes" at bounding box center [51, 140] width 94 height 16
drag, startPoint x: 56, startPoint y: 110, endPoint x: 74, endPoint y: 110, distance: 17.4
click at [56, 110] on span "people_outline Meus Clientes" at bounding box center [48, 112] width 69 height 16
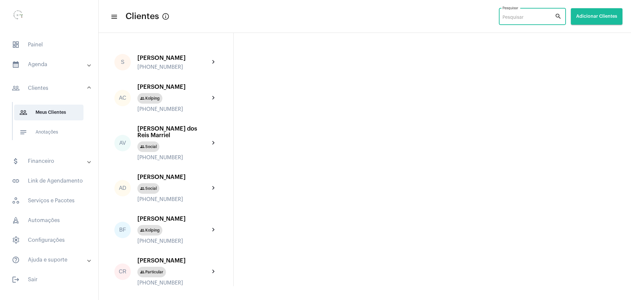
click at [520, 15] on input "Pesquisar" at bounding box center [528, 17] width 52 height 5
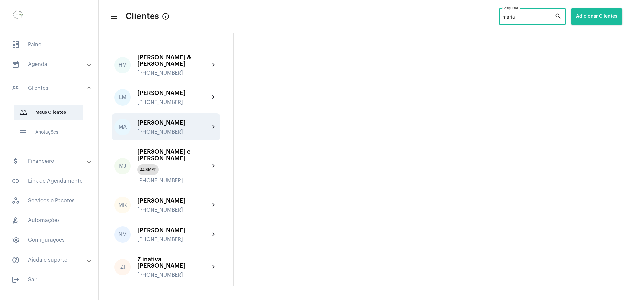
type input "maria"
click at [170, 132] on div "[PERSON_NAME] [PHONE_NUMBER]" at bounding box center [173, 126] width 72 height 15
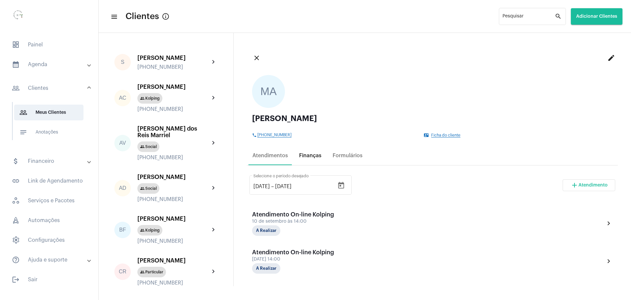
drag, startPoint x: 308, startPoint y: 155, endPoint x: 310, endPoint y: 162, distance: 6.7
click at [309, 158] on div "Finanças" at bounding box center [310, 156] width 30 height 16
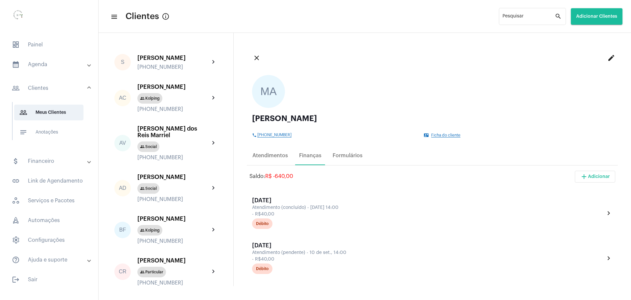
click at [607, 59] on mat-icon "edit" at bounding box center [611, 58] width 8 height 8
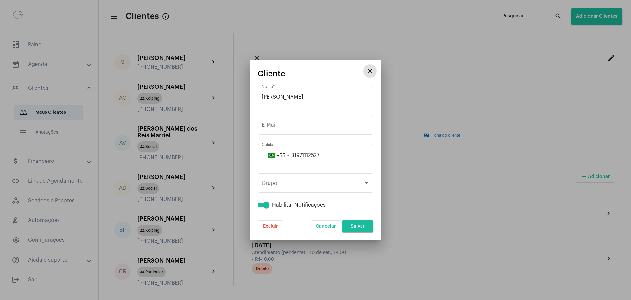
drag, startPoint x: 543, startPoint y: 87, endPoint x: 543, endPoint y: 91, distance: 3.6
click at [543, 91] on div at bounding box center [315, 150] width 631 height 300
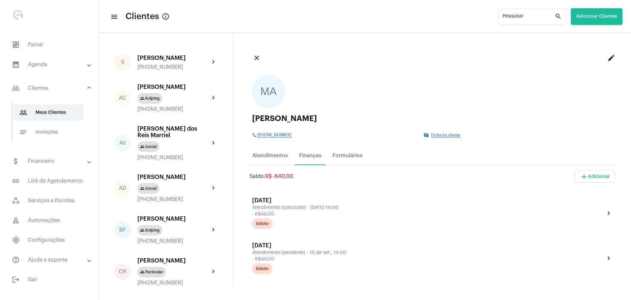
click at [443, 136] on span "Ficha do cliente" at bounding box center [445, 135] width 29 height 4
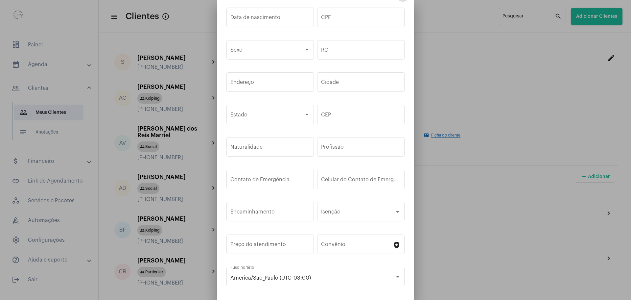
scroll to position [31, 0]
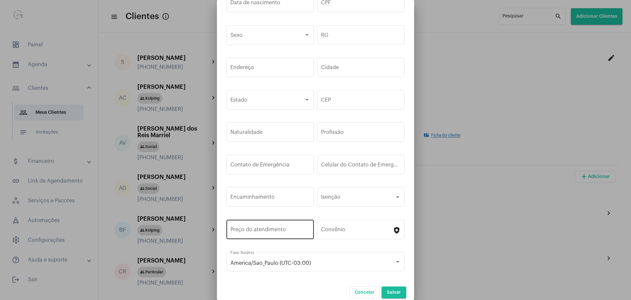
click at [264, 228] on input "Preço do atendimento" at bounding box center [270, 231] width 80 height 6
type input "R$ 80"
drag, startPoint x: 489, startPoint y: 170, endPoint x: 489, endPoint y: 176, distance: 6.6
click at [489, 173] on div at bounding box center [315, 150] width 631 height 300
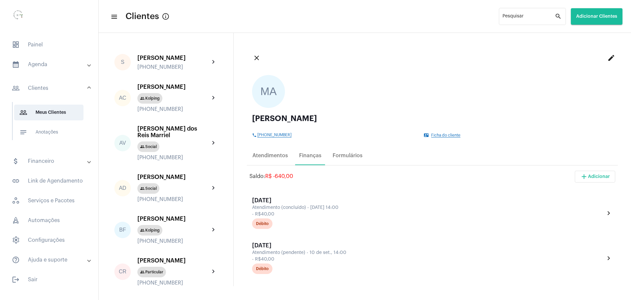
click at [438, 136] on span "Ficha do cliente" at bounding box center [445, 135] width 29 height 4
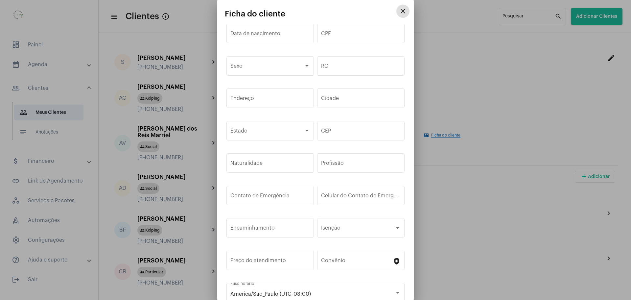
scroll to position [31, 0]
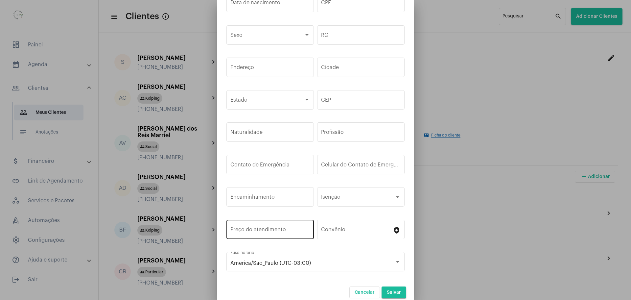
click at [281, 229] on input "Preço do atendimento" at bounding box center [270, 231] width 80 height 6
type input "R$ 80"
click at [387, 290] on span "Salvar" at bounding box center [394, 292] width 14 height 5
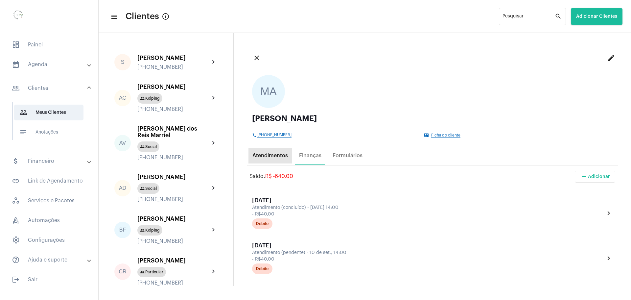
click at [264, 157] on div "Atendimentos" at bounding box center [269, 155] width 35 height 6
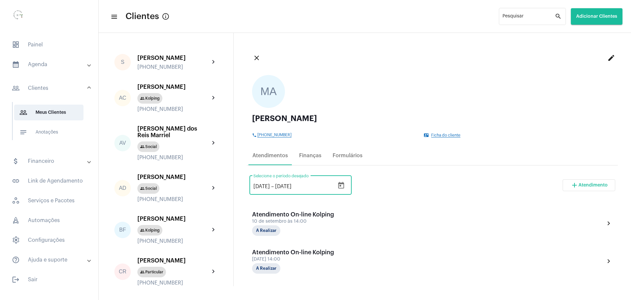
drag, startPoint x: 264, startPoint y: 185, endPoint x: 259, endPoint y: 186, distance: 5.7
click at [259, 186] on input "[DATE]" at bounding box center [261, 186] width 16 height 6
type input "[DATE]"
drag, startPoint x: 404, startPoint y: 186, endPoint x: 416, endPoint y: 189, distance: 12.5
click at [405, 186] on div "[DATE] [DATE] – [DATE] Selecione o período desejado add Atendimento" at bounding box center [432, 187] width 366 height 31
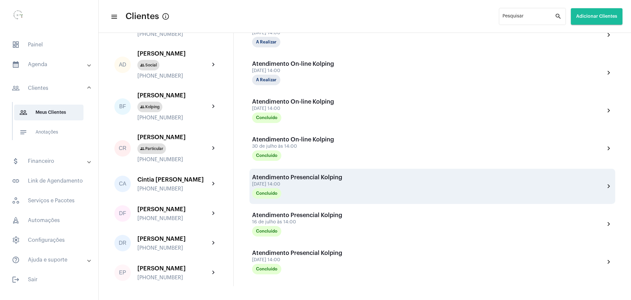
scroll to position [300, 0]
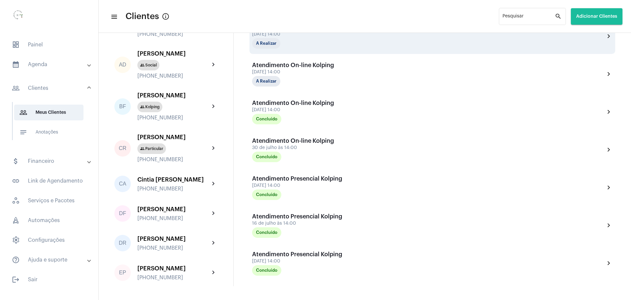
drag, startPoint x: 307, startPoint y: 7, endPoint x: 332, endPoint y: 47, distance: 48.3
click at [307, 8] on mat-toolbar-row "menu Clientes info_outlined Pesquisar search Adicionar Clientes" at bounding box center [365, 16] width 532 height 21
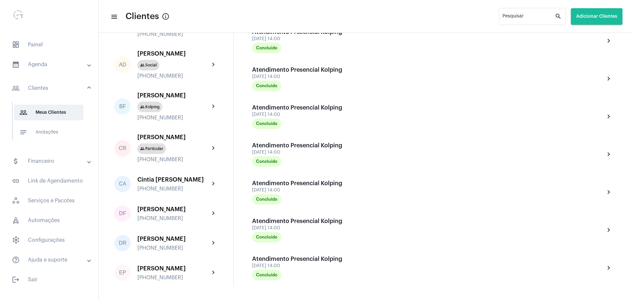
scroll to position [690, 0]
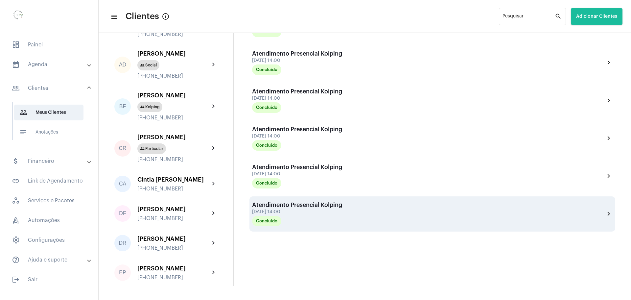
drag, startPoint x: 248, startPoint y: 80, endPoint x: 328, endPoint y: 226, distance: 165.6
copy div "Loremipsumd Si-amet Consect 4 ad elitse do 96:96 Eiusmodte incidid_utlab Etdolo…"
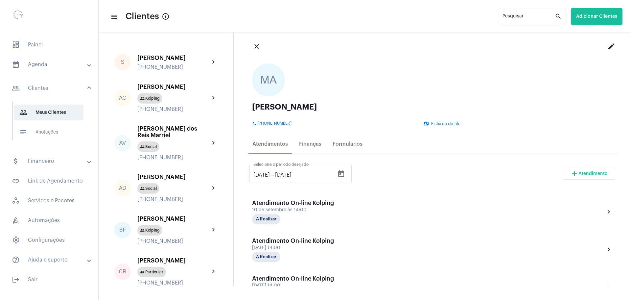
scroll to position [0, 0]
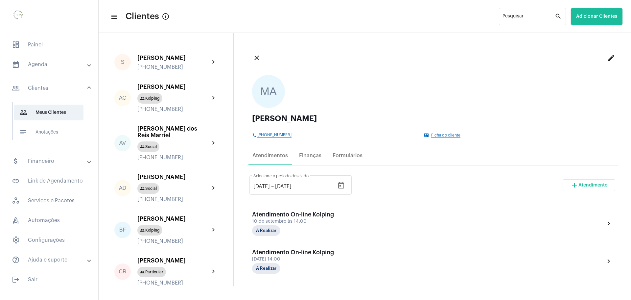
drag, startPoint x: 297, startPoint y: 117, endPoint x: 251, endPoint y: 118, distance: 46.0
click at [251, 118] on div "MA [PERSON_NAME] phone [PHONE_NUMBER] contact_mail Ficha do cliente" at bounding box center [432, 106] width 371 height 73
copy div "[PERSON_NAME]"
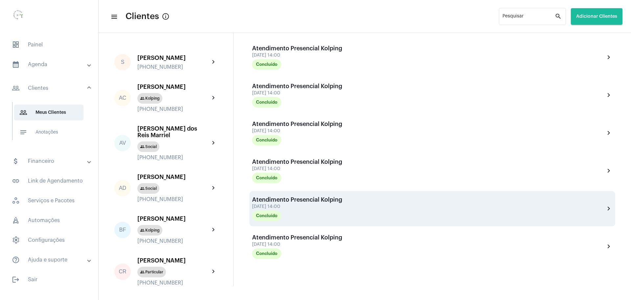
scroll to position [690, 0]
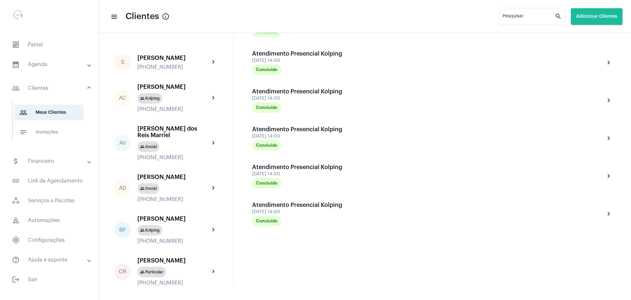
drag, startPoint x: 282, startPoint y: 222, endPoint x: 299, endPoint y: 233, distance: 20.7
drag, startPoint x: 297, startPoint y: 212, endPoint x: 245, endPoint y: 211, distance: 51.9
click at [245, 211] on div "close edit MA [PERSON_NAME] phone [PHONE_NUMBER] contact_mail Ficha do cliente …" at bounding box center [432, 159] width 397 height 253
copy div "[DATE] 14:00"
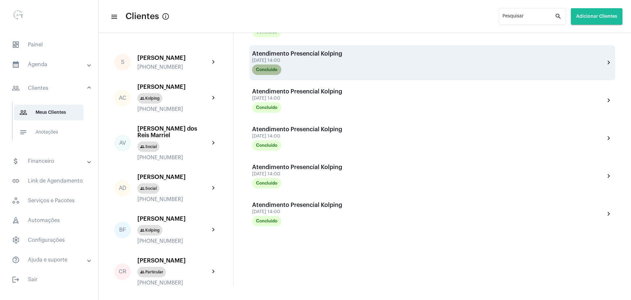
click at [274, 70] on mat-chip "Concluído" at bounding box center [266, 69] width 29 height 11
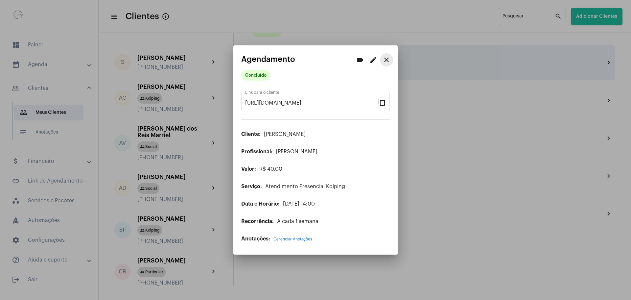
click at [389, 60] on mat-icon "close" at bounding box center [386, 60] width 8 height 8
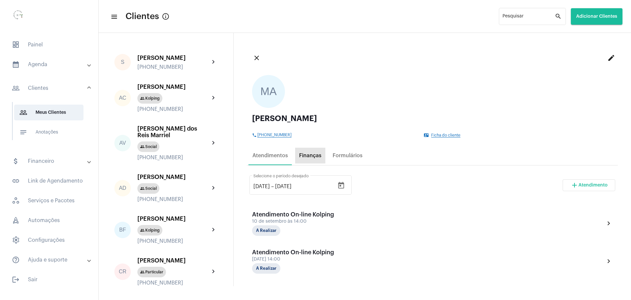
click at [305, 157] on div "Finanças" at bounding box center [310, 155] width 22 height 6
